Goal: Find specific page/section: Find specific page/section

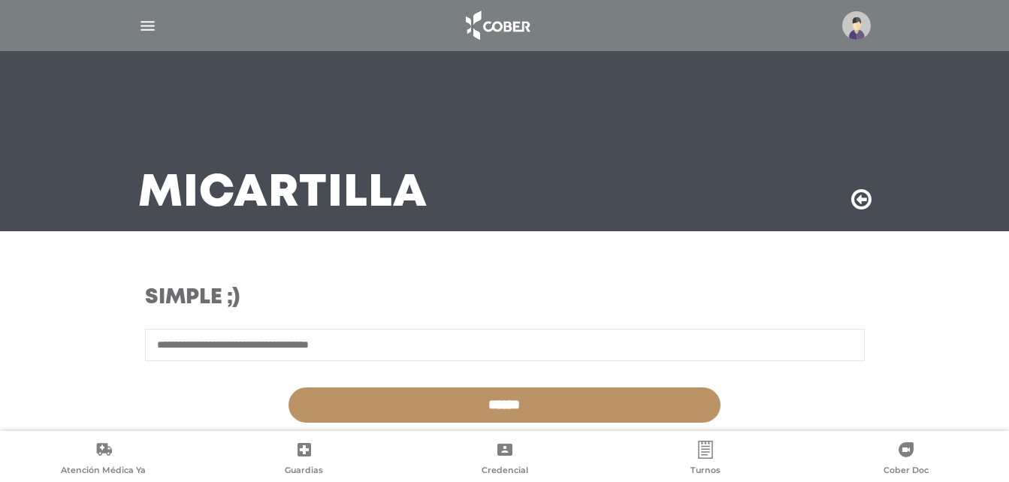
scroll to position [419, 0]
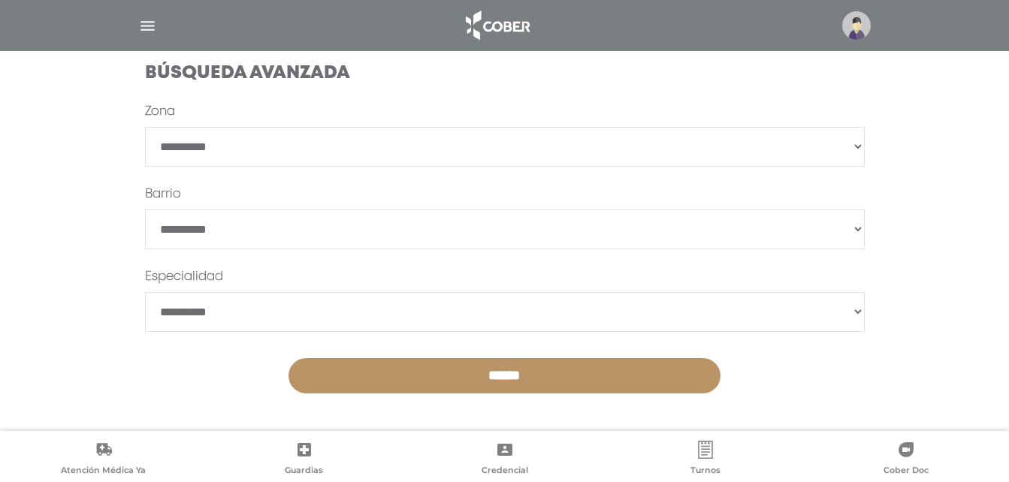
click at [148, 25] on img "button" at bounding box center [147, 26] width 19 height 19
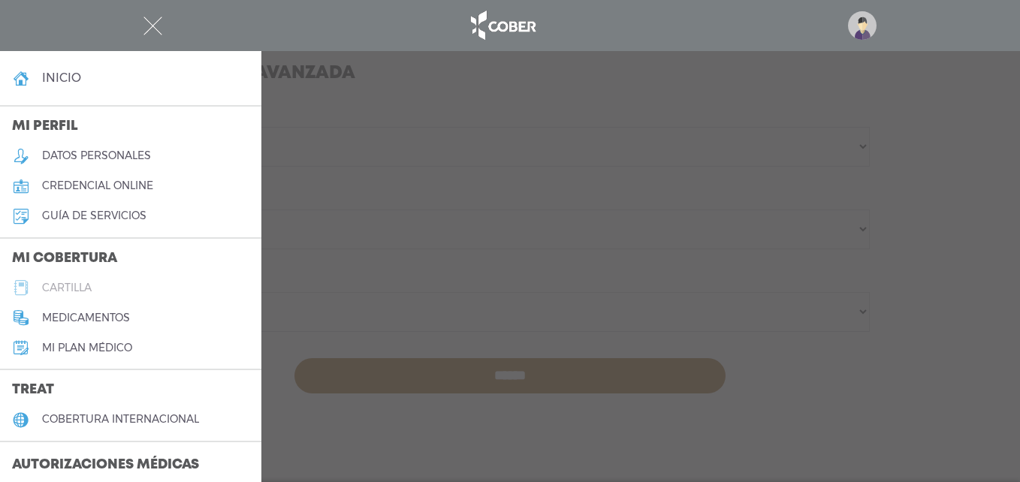
click at [98, 287] on link "cartilla" at bounding box center [130, 288] width 261 height 30
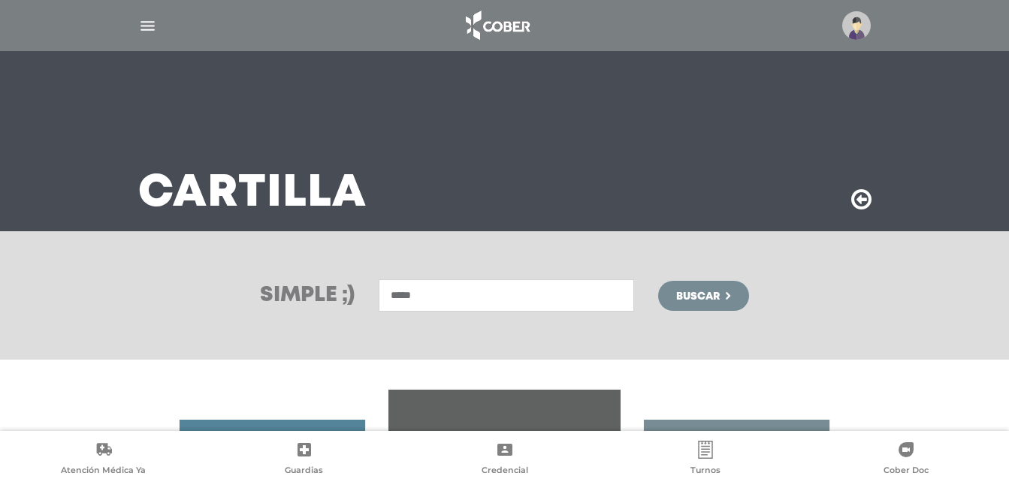
type input "*****"
click at [658, 281] on button "Buscar" at bounding box center [703, 296] width 90 height 30
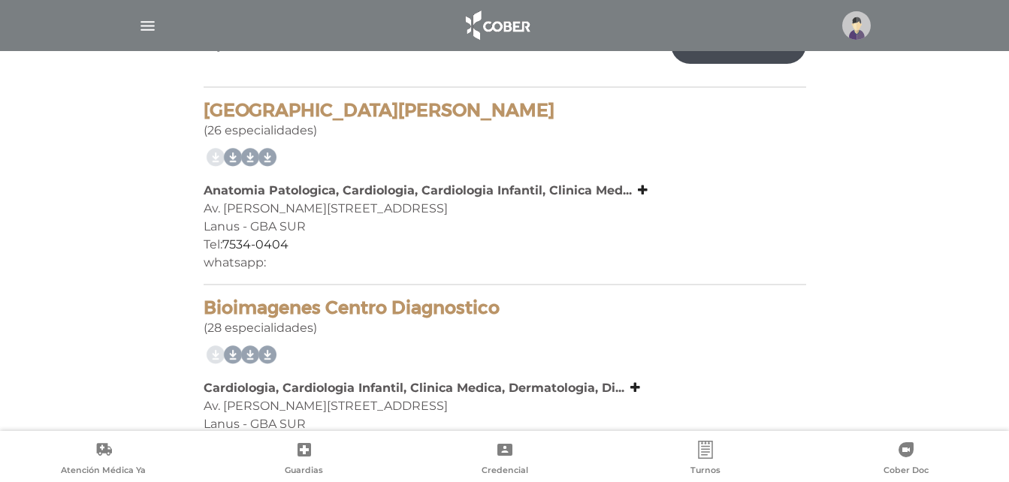
scroll to position [300, 0]
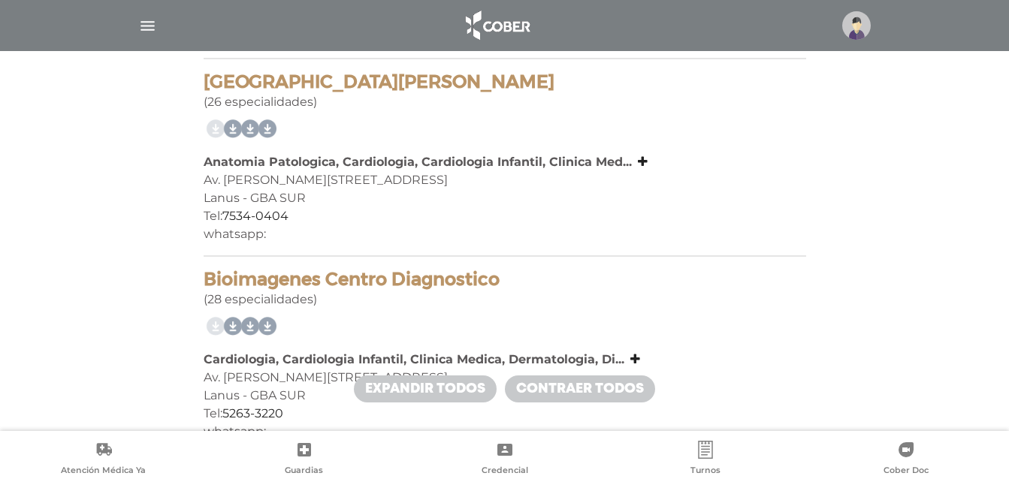
click at [138, 26] on img "button" at bounding box center [147, 26] width 19 height 19
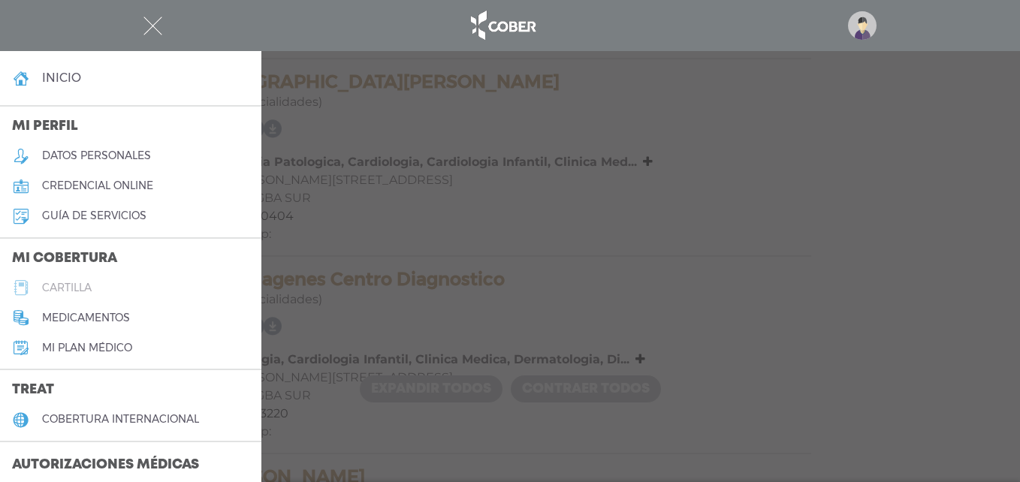
click at [124, 288] on link "cartilla" at bounding box center [130, 288] width 261 height 30
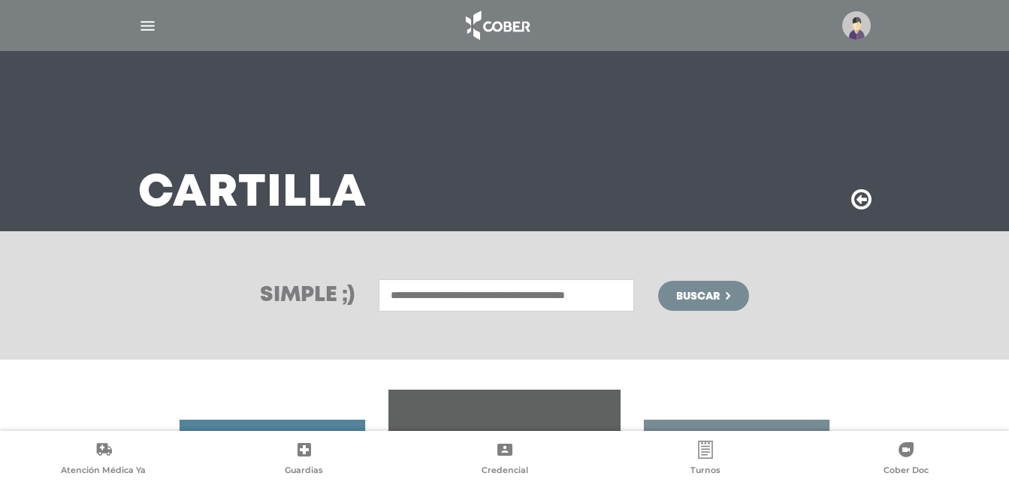
drag, startPoint x: 496, startPoint y: 299, endPoint x: 513, endPoint y: 271, distance: 32.7
click at [496, 298] on input "text" at bounding box center [506, 295] width 255 height 32
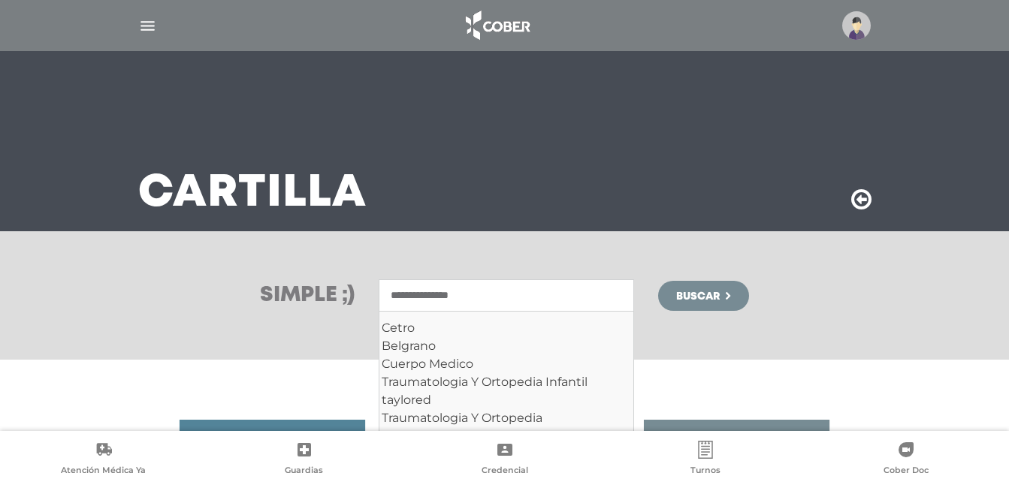
type input "**********"
click at [658, 281] on button "Buscar" at bounding box center [703, 296] width 90 height 30
